Goal: Task Accomplishment & Management: Manage account settings

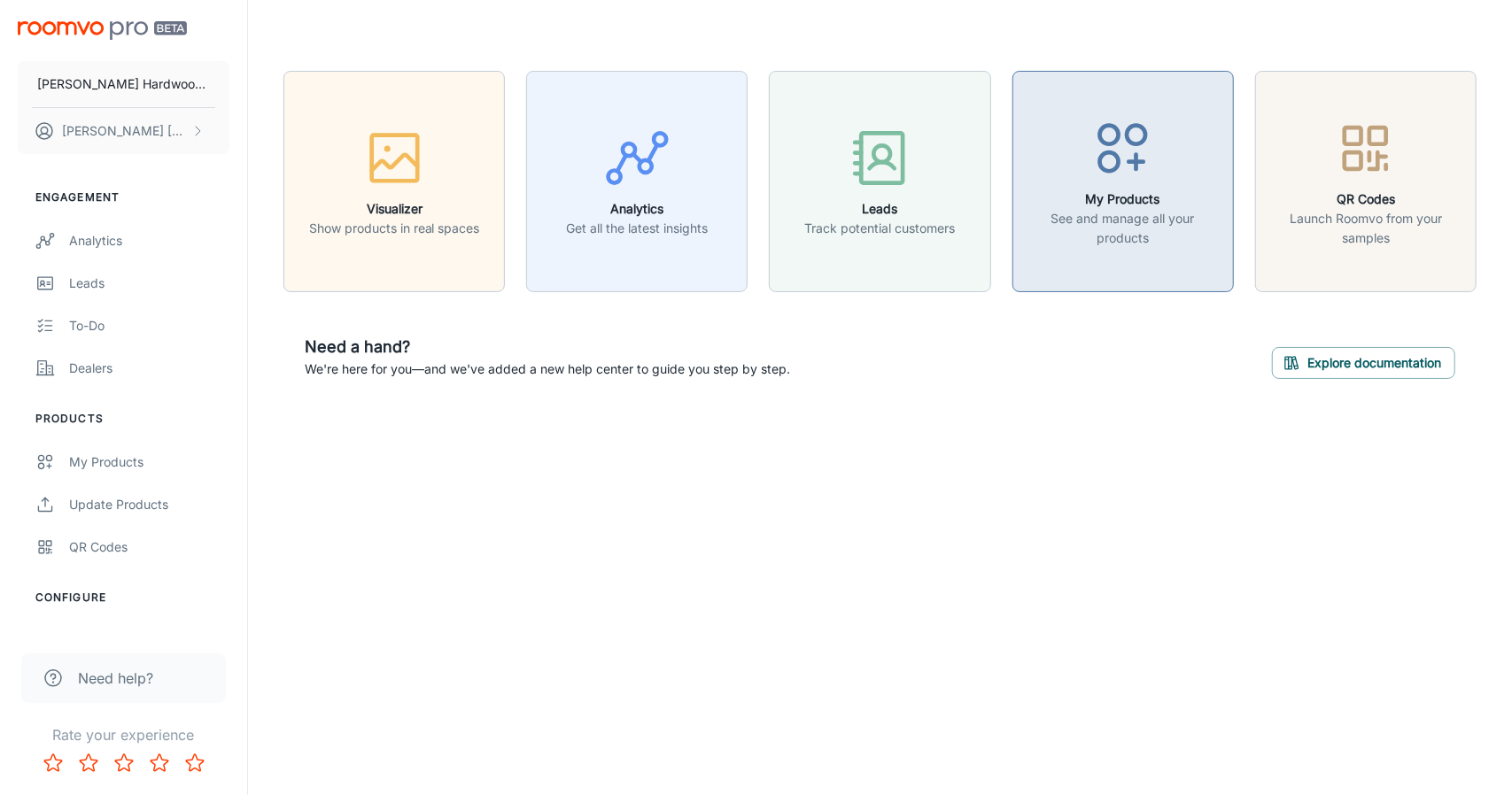
click at [1178, 201] on h6 "My Products" at bounding box center [1123, 199] width 198 height 20
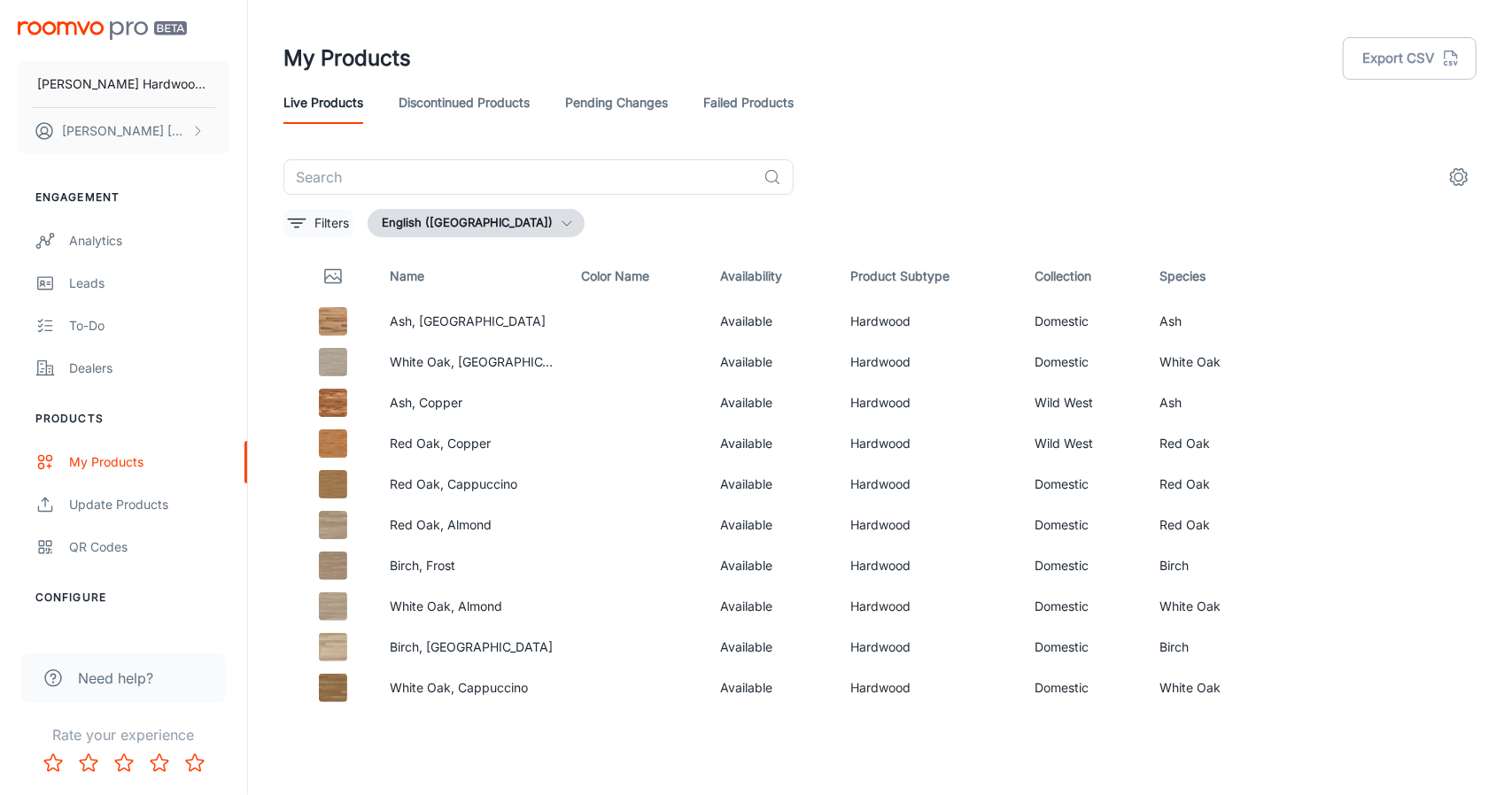
click at [335, 219] on p "Filters" at bounding box center [332, 223] width 35 height 20
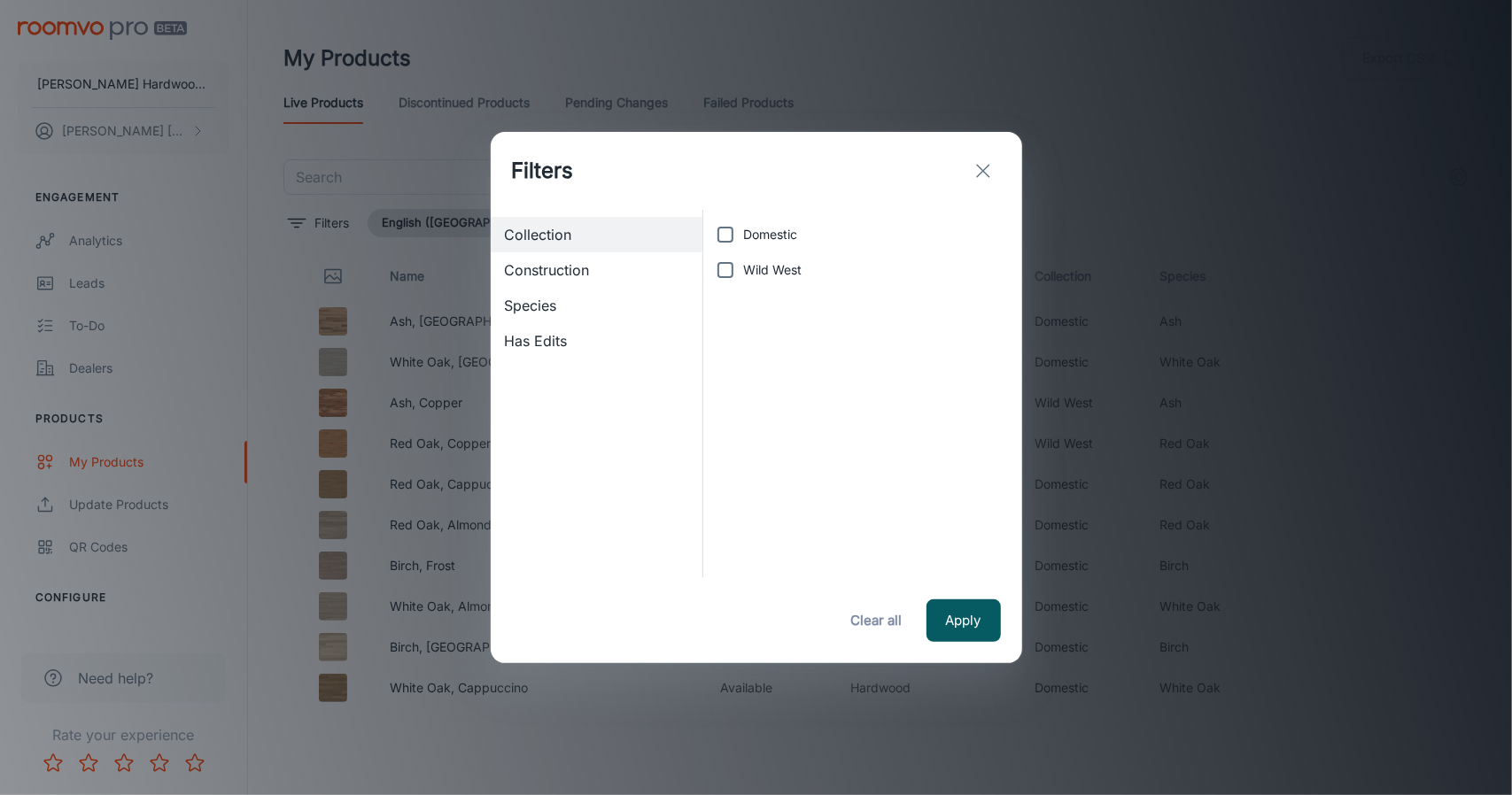
click at [757, 229] on span "Domestic" at bounding box center [770, 235] width 54 height 20
click at [743, 229] on input "Domestic" at bounding box center [726, 235] width 36 height 36
checkbox input "true"
click at [599, 268] on span "Construction" at bounding box center [596, 270] width 184 height 22
click at [580, 306] on span "Species" at bounding box center [596, 306] width 184 height 22
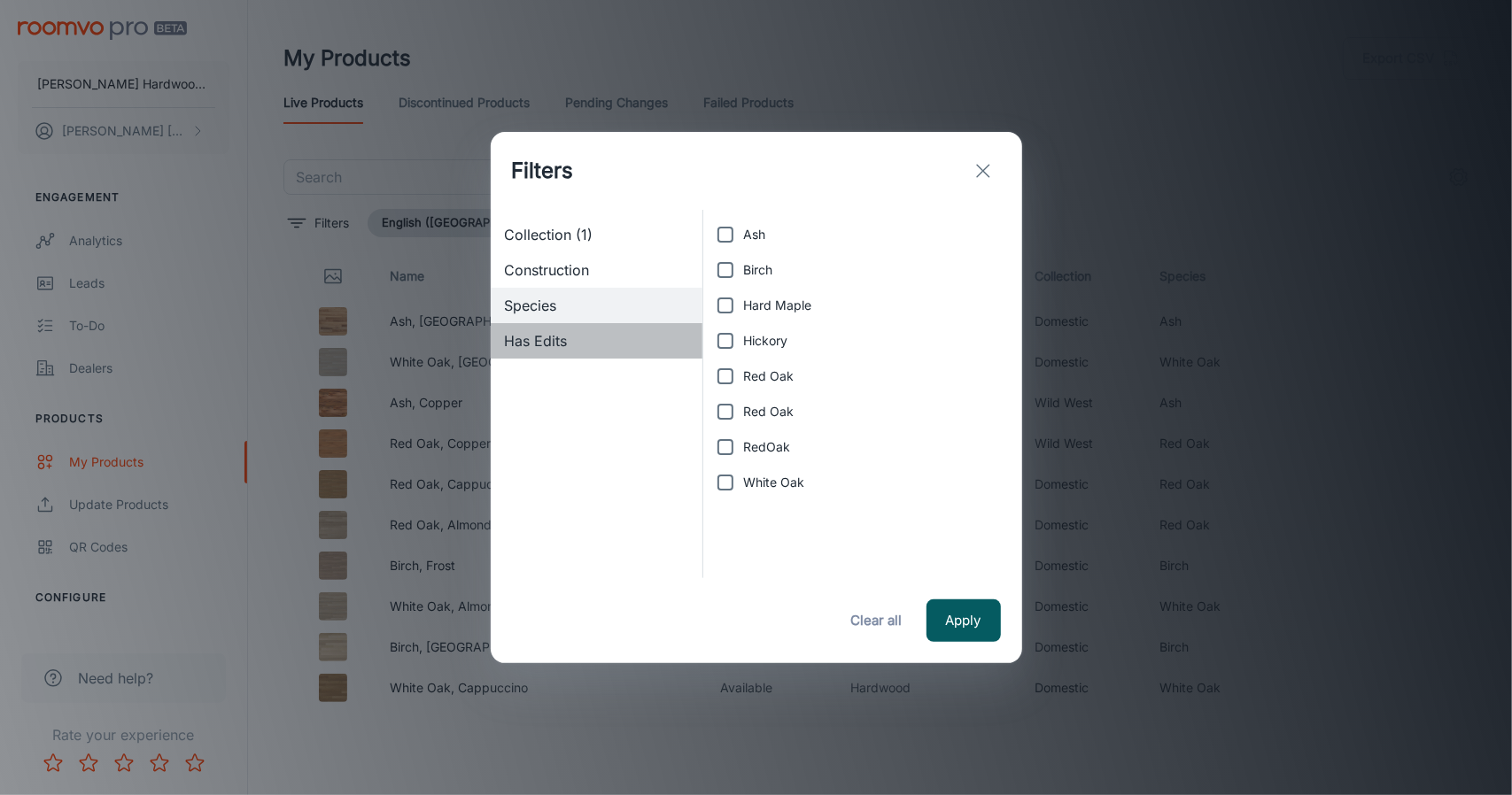
click at [564, 341] on span "Has Edits" at bounding box center [596, 341] width 184 height 22
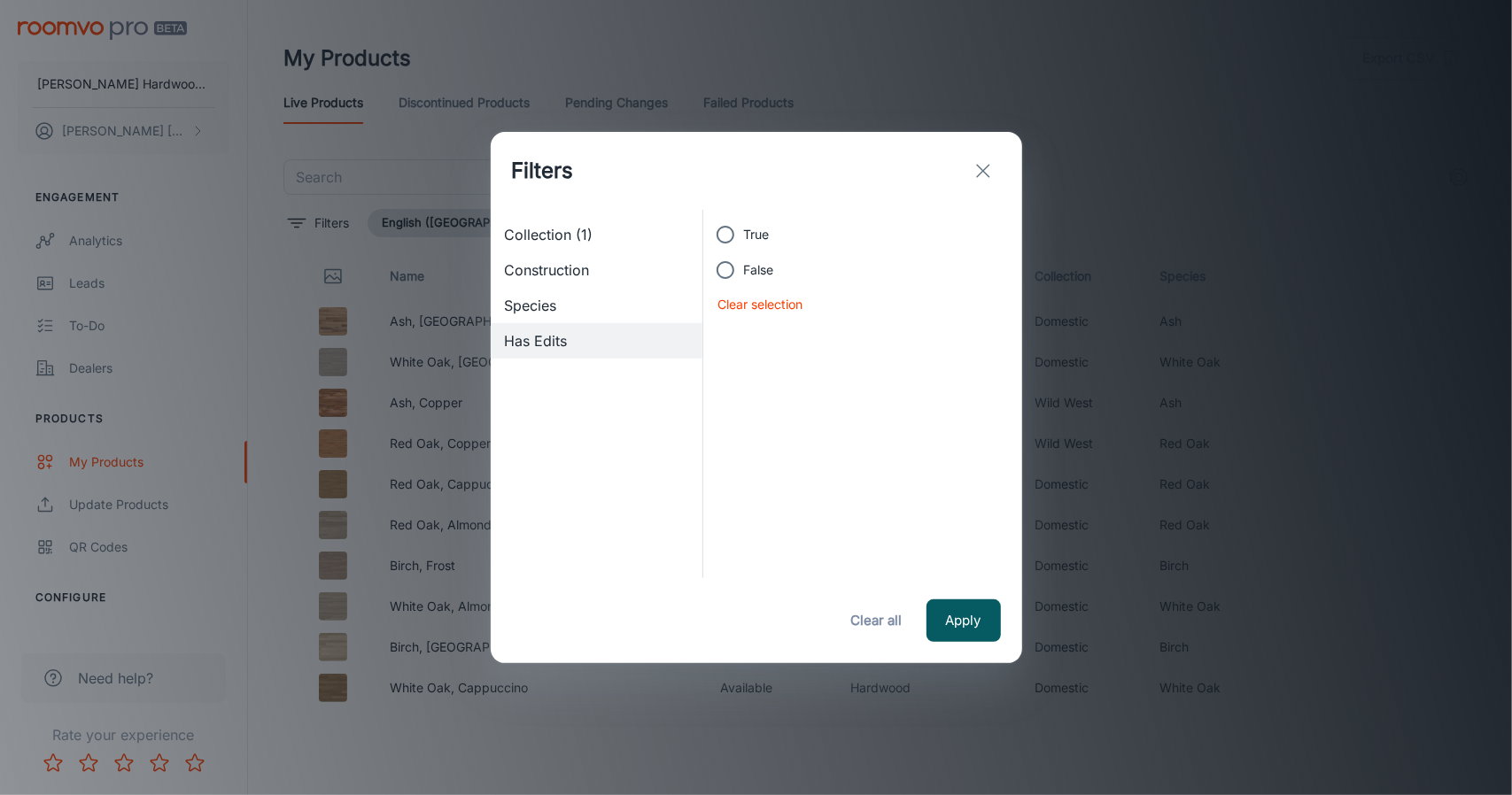
click at [564, 301] on span "Species" at bounding box center [596, 306] width 184 height 22
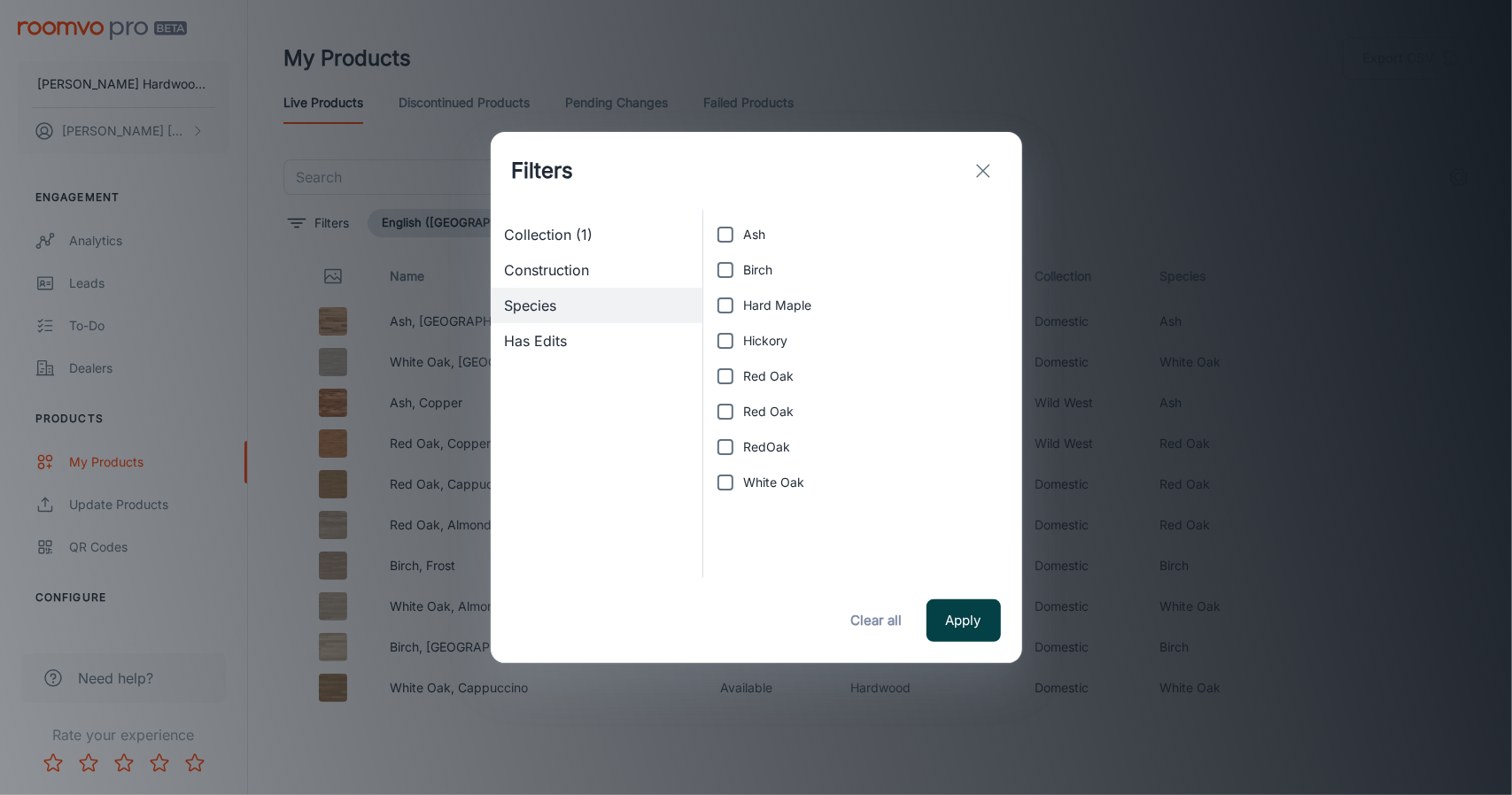
click at [966, 618] on button "Apply" at bounding box center [963, 620] width 74 height 42
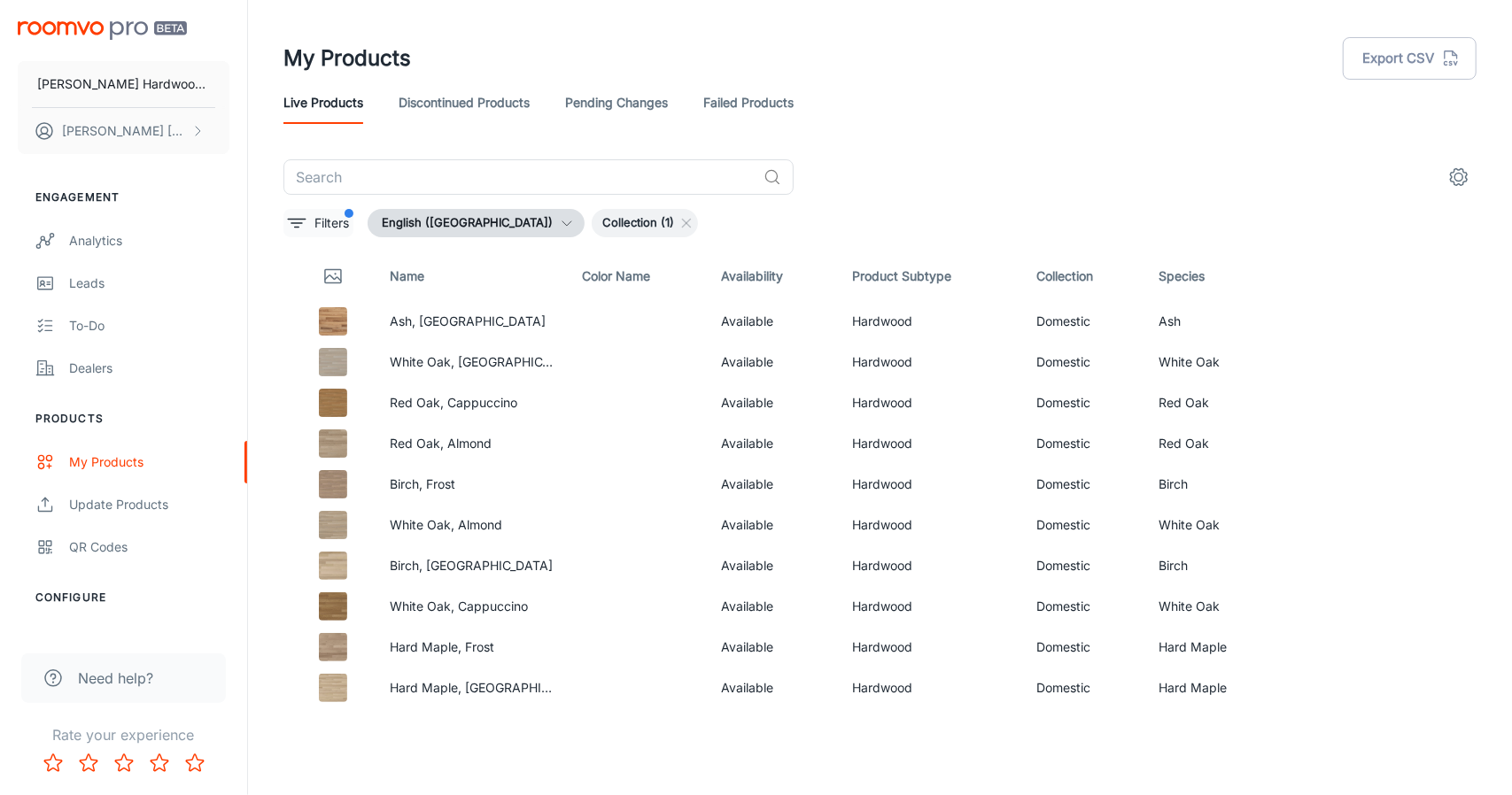
click at [353, 220] on button "Filters" at bounding box center [318, 223] width 70 height 29
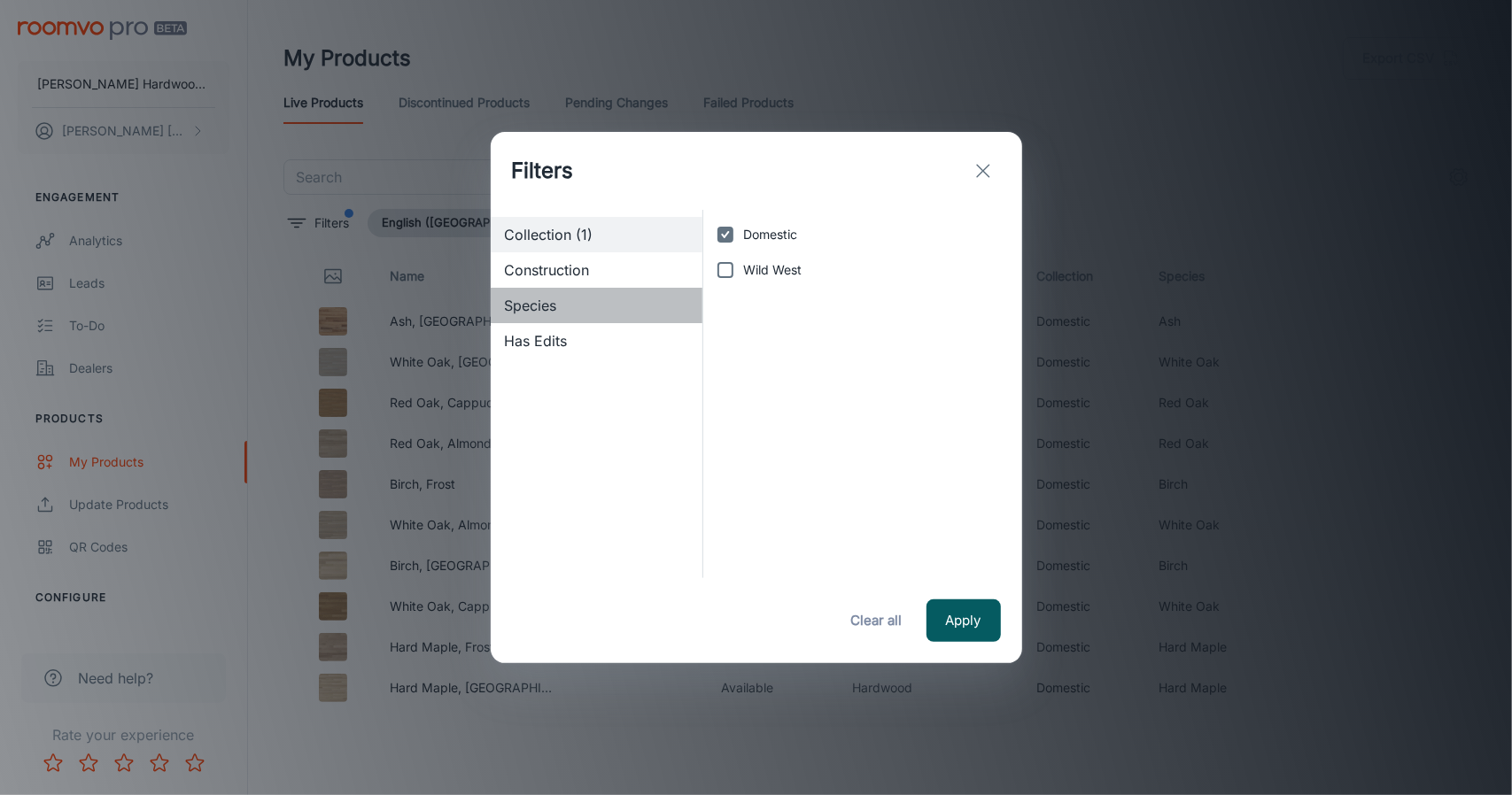
click at [641, 296] on span "Species" at bounding box center [596, 306] width 184 height 22
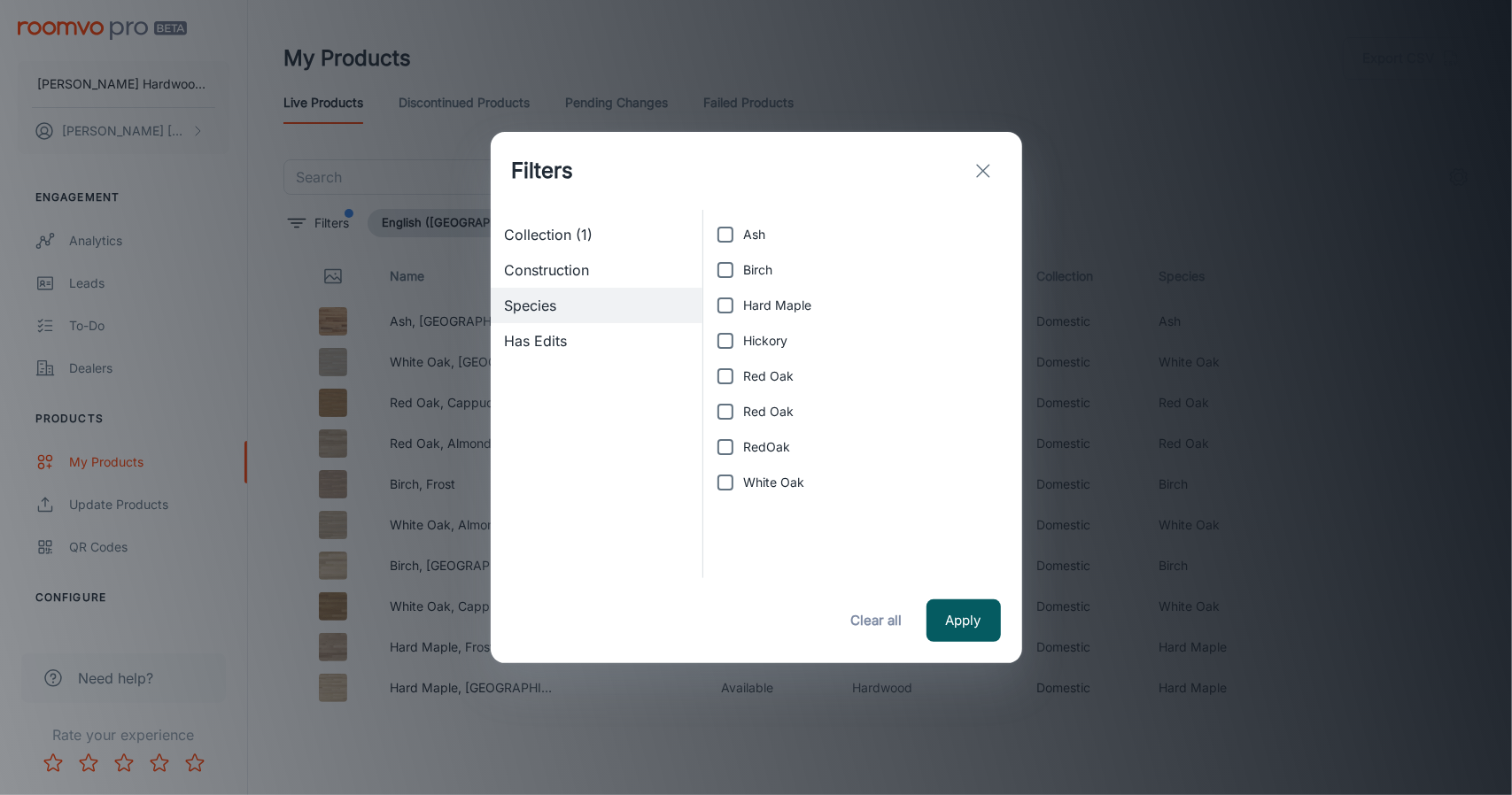
click at [799, 391] on label "Red Oak" at bounding box center [857, 376] width 300 height 36
click at [743, 391] on input "Red Oak" at bounding box center [726, 376] width 36 height 36
checkbox input "true"
click at [797, 416] on label "Red Oak" at bounding box center [857, 412] width 300 height 36
click at [743, 416] on input "Red Oak" at bounding box center [726, 412] width 36 height 36
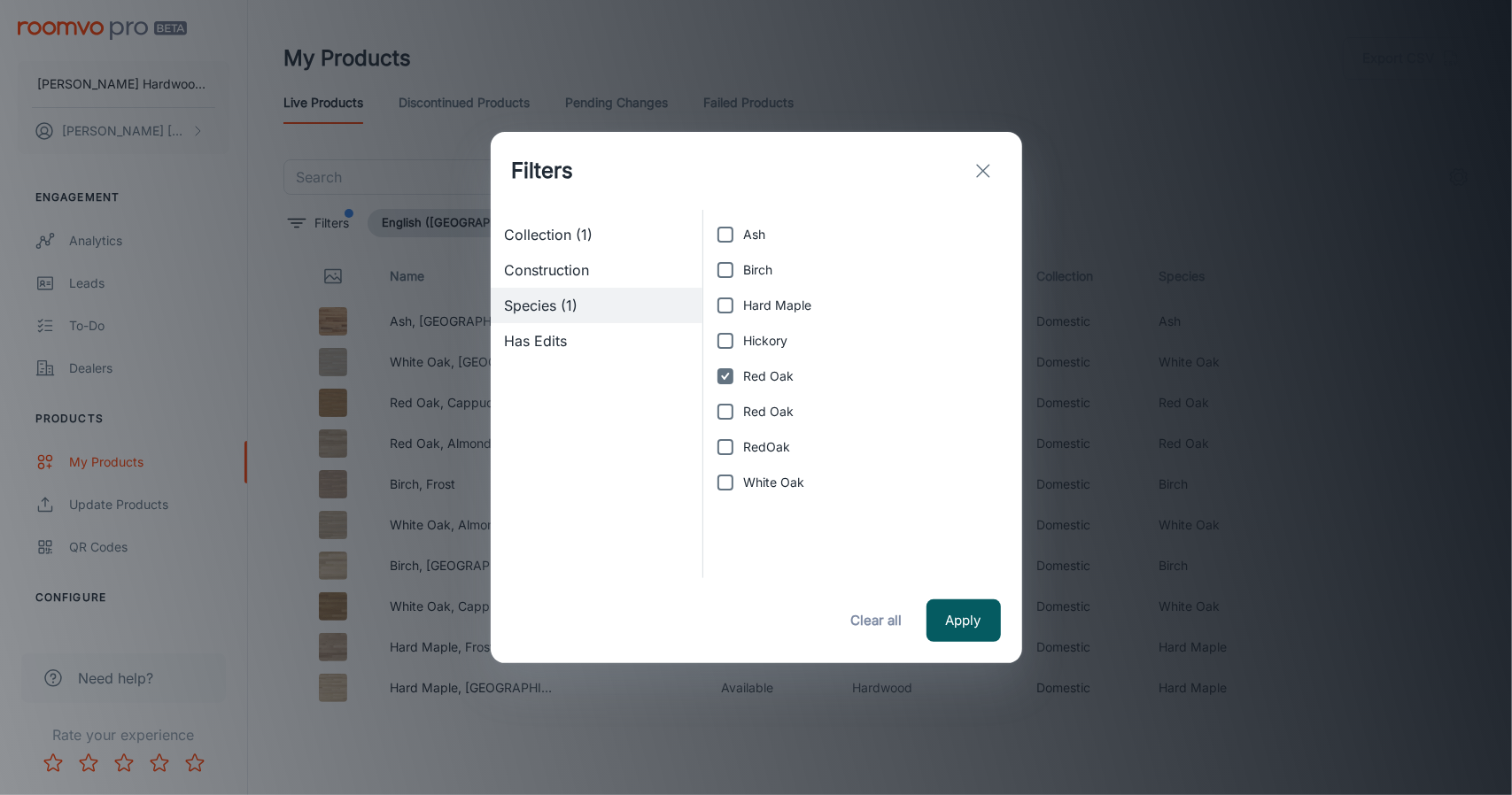
checkbox input "true"
click at [791, 436] on label "RedOak" at bounding box center [857, 447] width 300 height 36
click at [743, 436] on input "RedOak" at bounding box center [726, 447] width 36 height 36
checkbox input "true"
click at [980, 632] on button "Apply" at bounding box center [963, 620] width 74 height 42
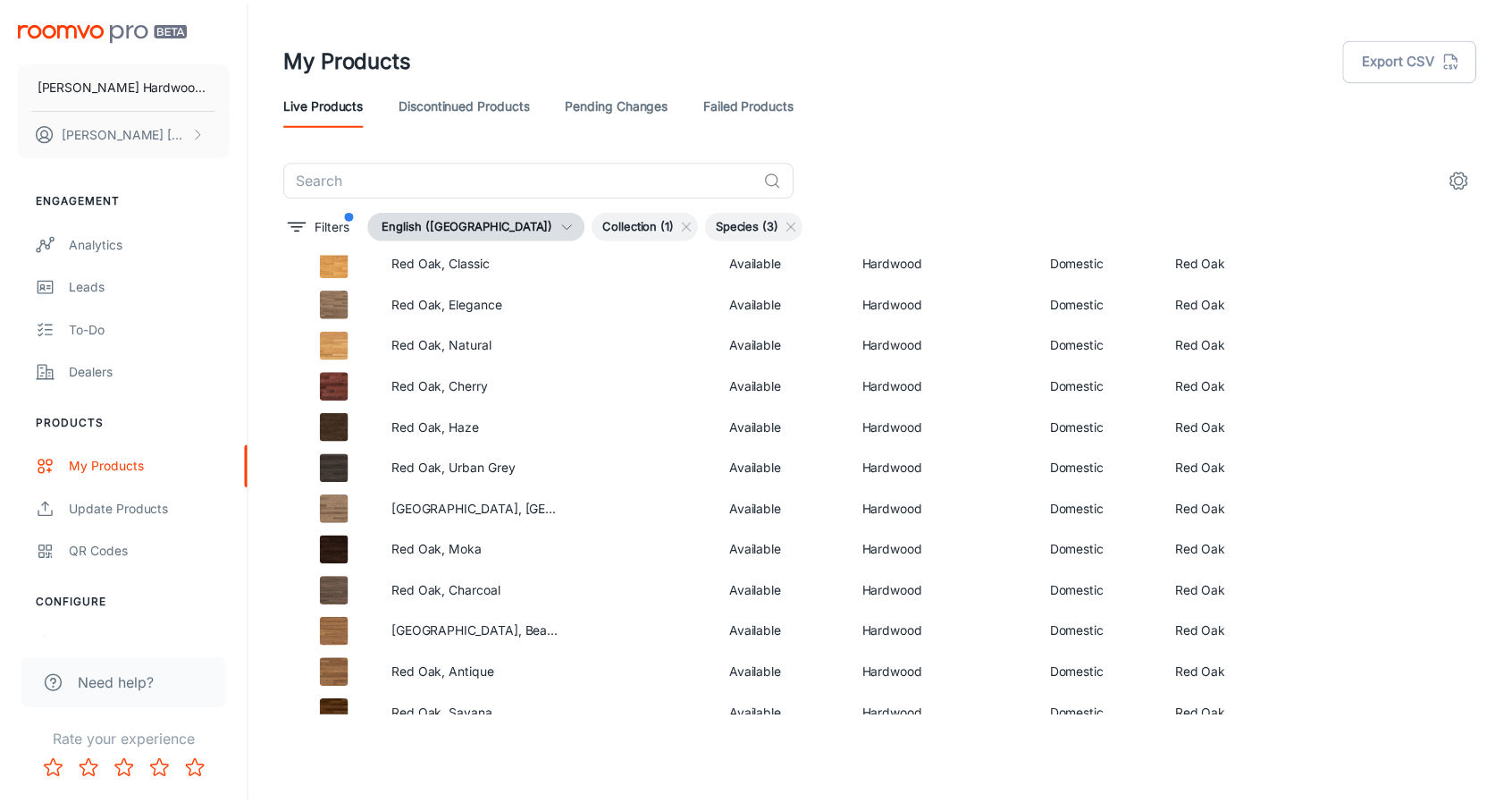
scroll to position [268, 0]
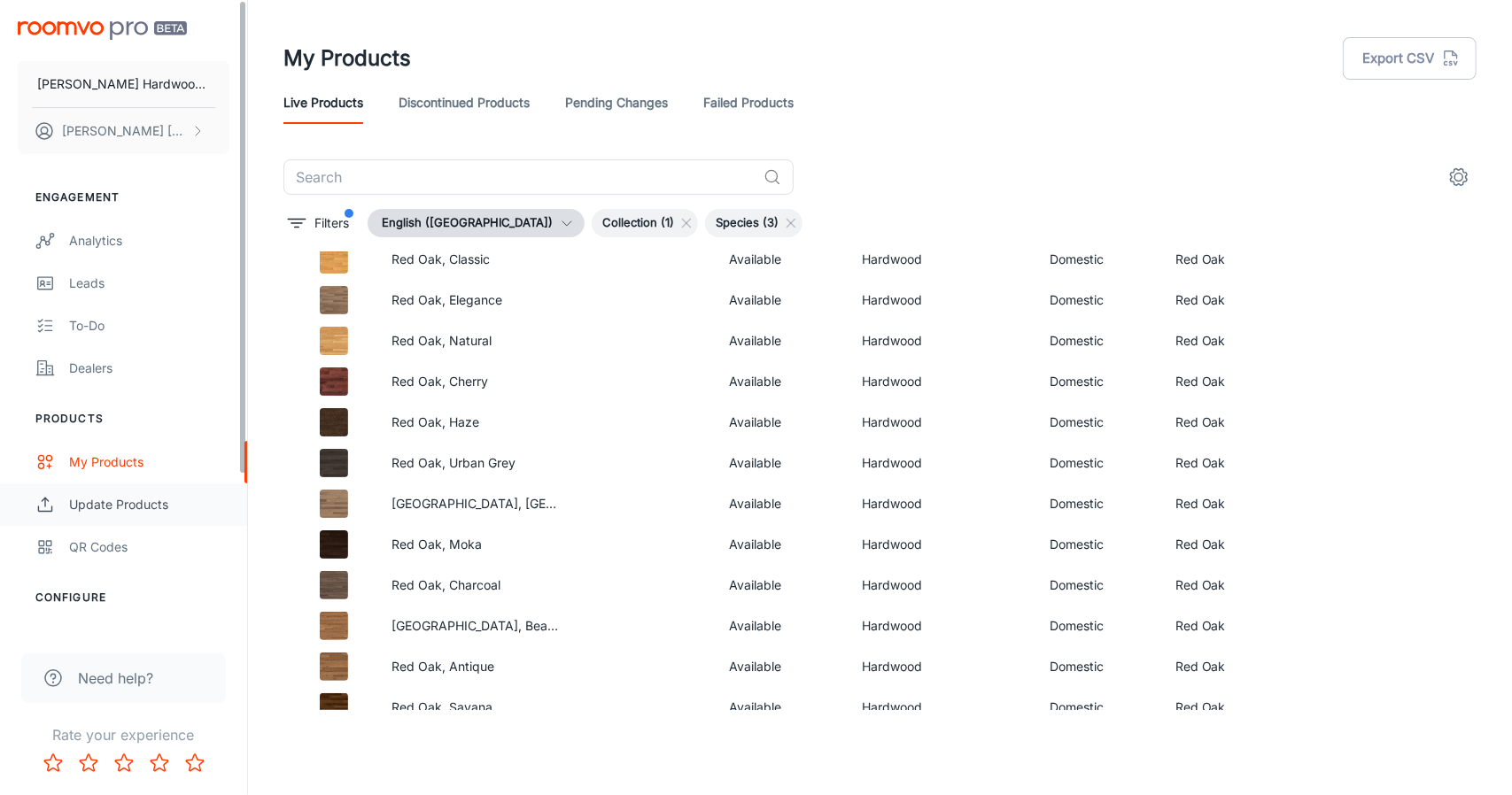
click at [115, 511] on div "Update Products" at bounding box center [149, 505] width 161 height 20
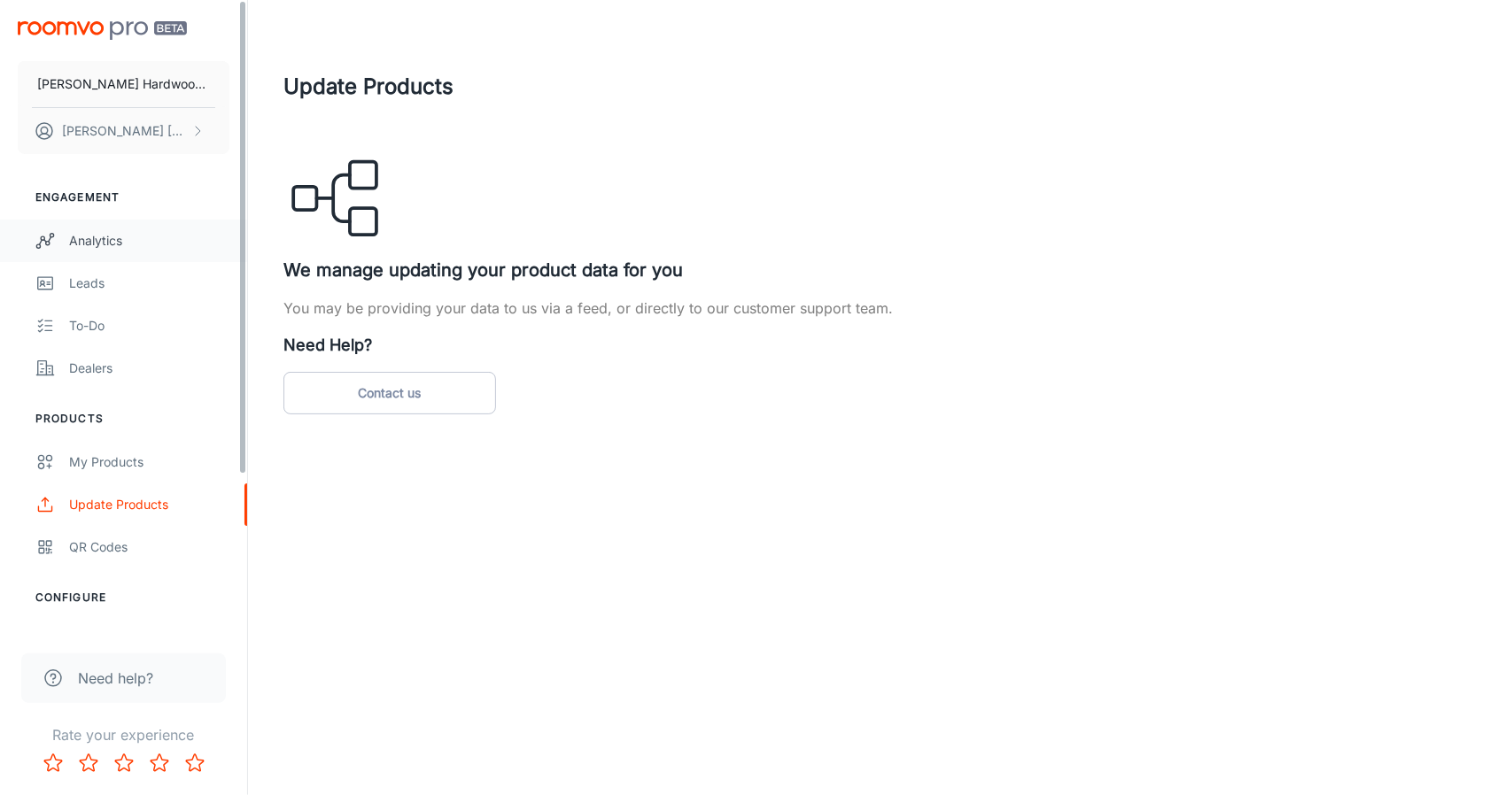
click at [122, 232] on div "Analytics" at bounding box center [149, 241] width 161 height 20
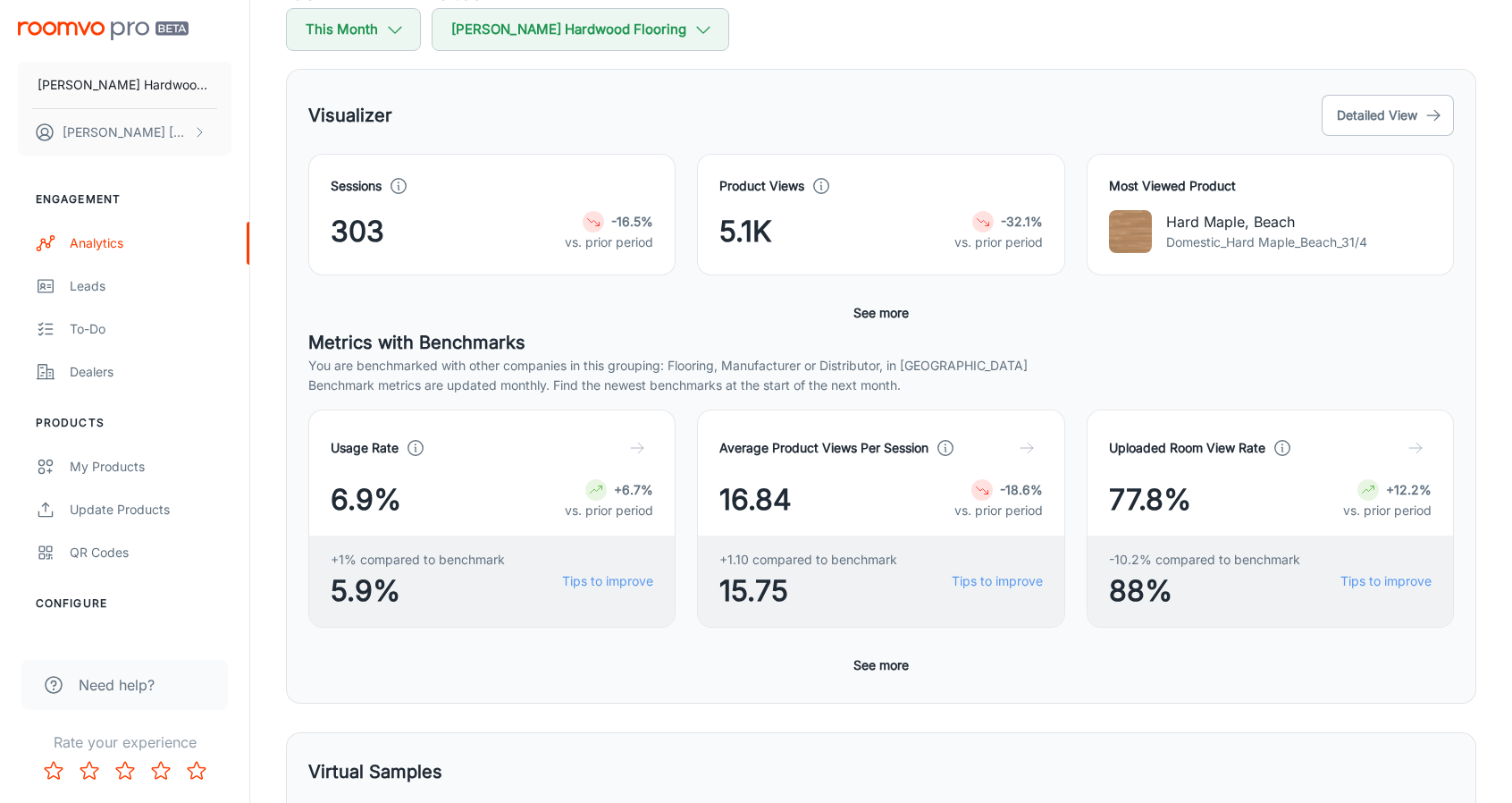
scroll to position [90, 0]
